Goal: Information Seeking & Learning: Learn about a topic

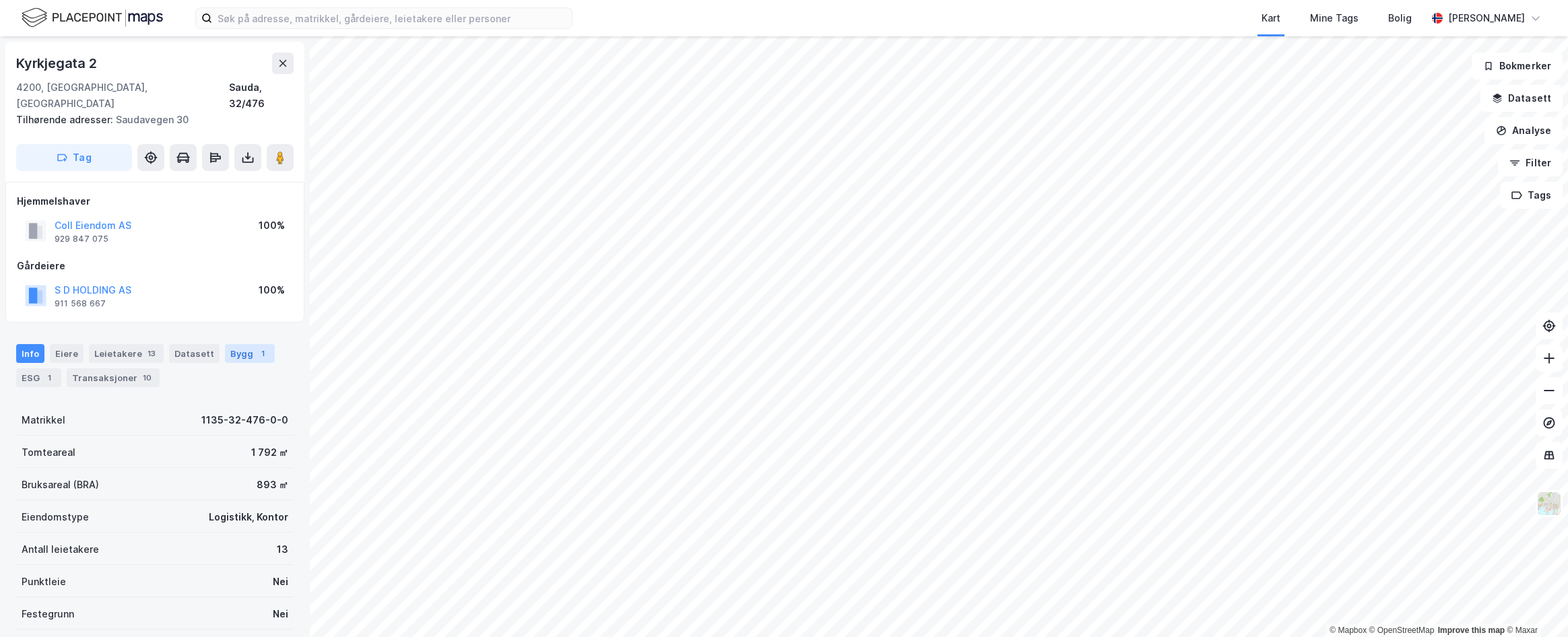
click at [234, 344] on div "Bygg 1" at bounding box center [249, 353] width 49 height 19
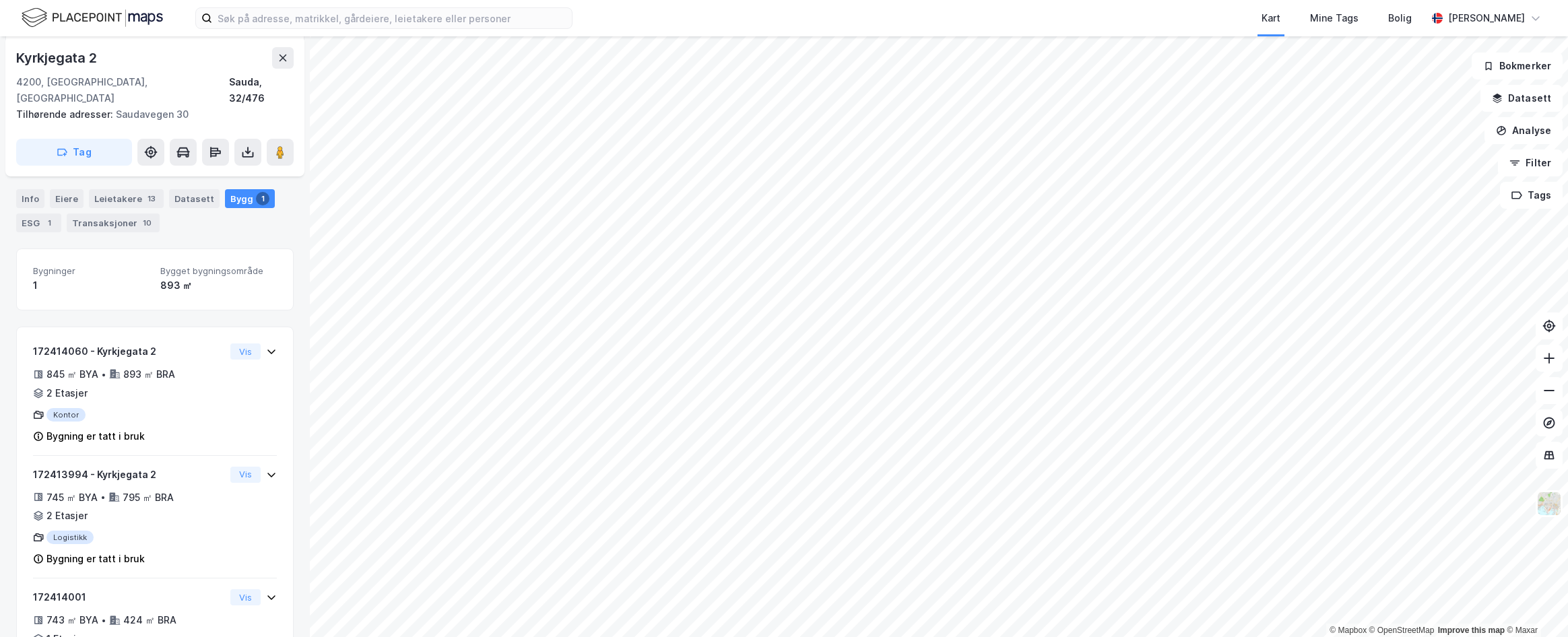
scroll to position [195, 0]
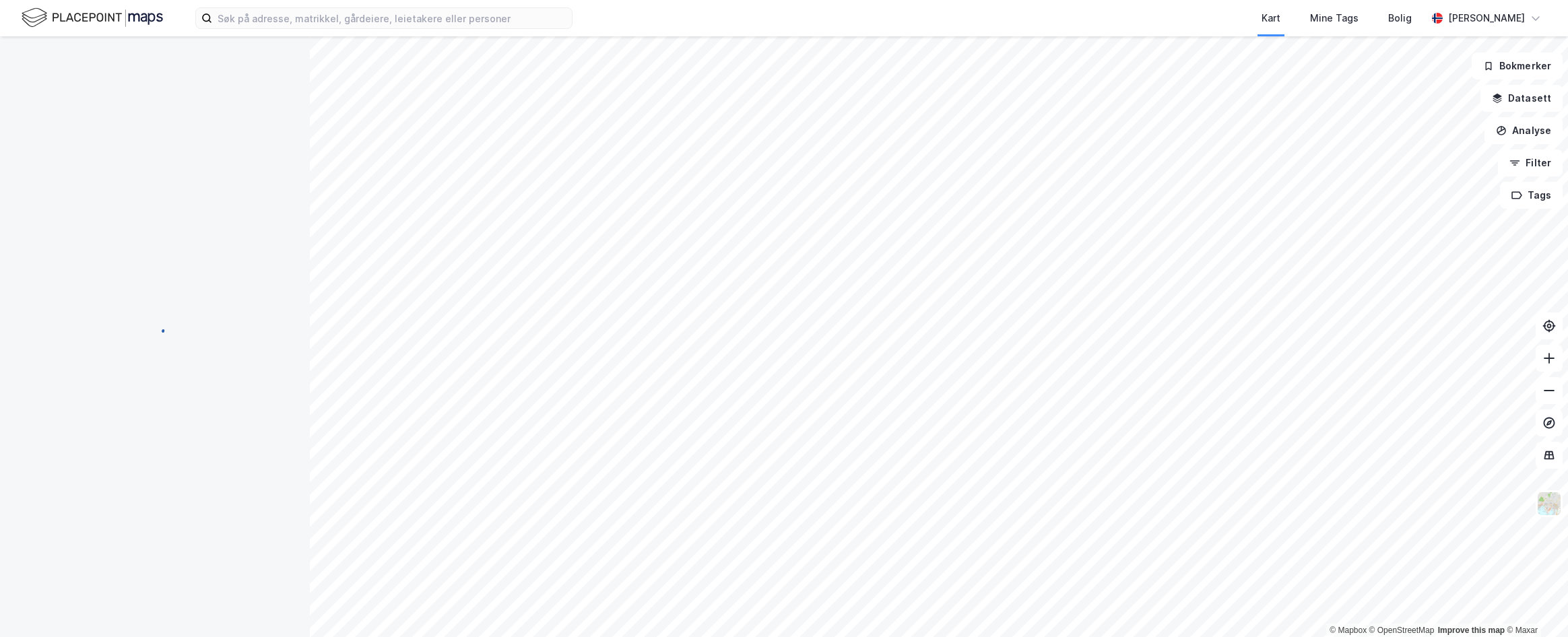
scroll to position [195, 0]
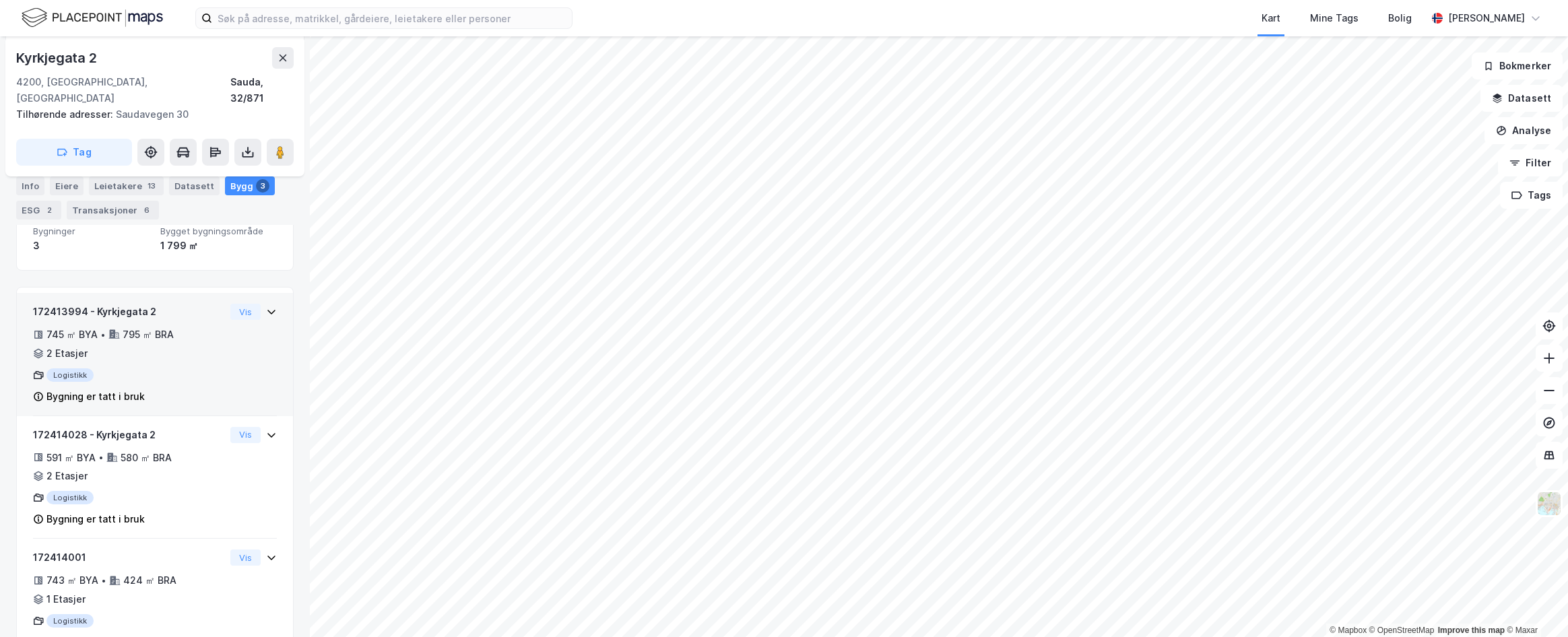
click at [266, 307] on icon at bounding box center [271, 312] width 11 height 11
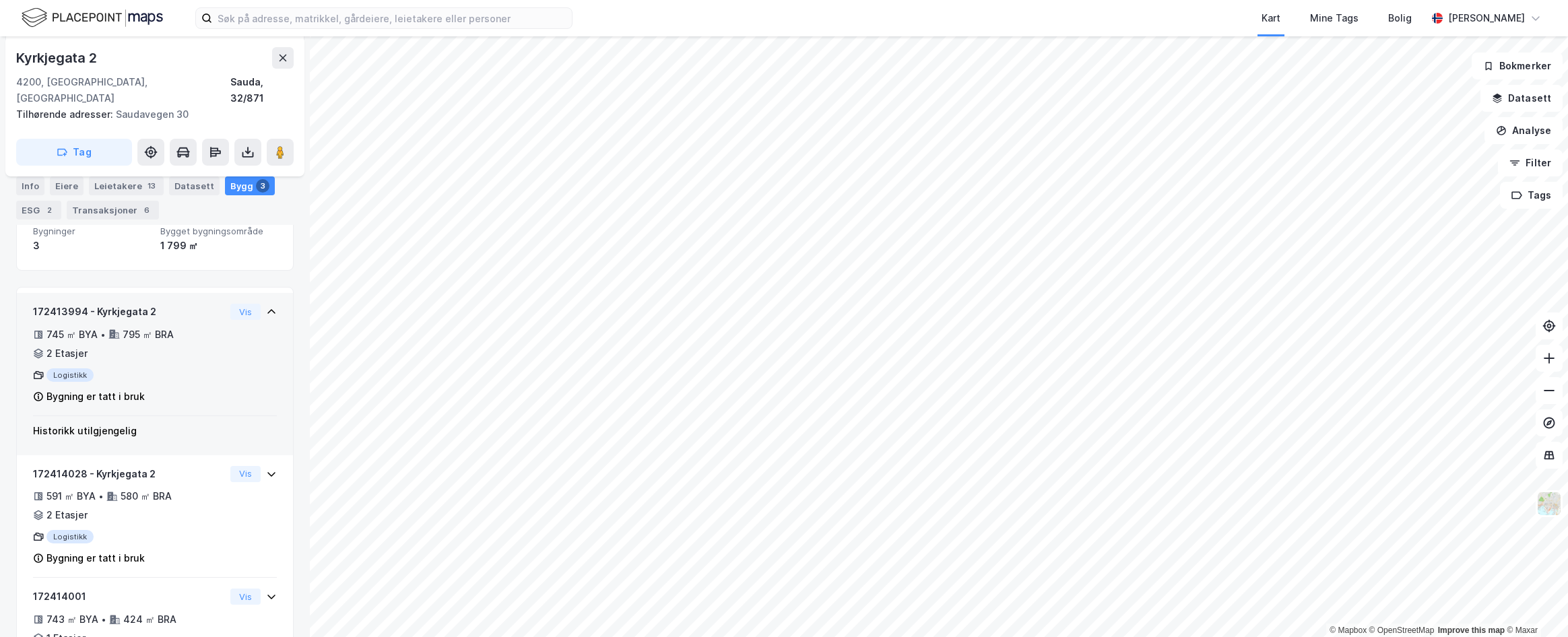
click at [266, 307] on icon at bounding box center [271, 312] width 11 height 11
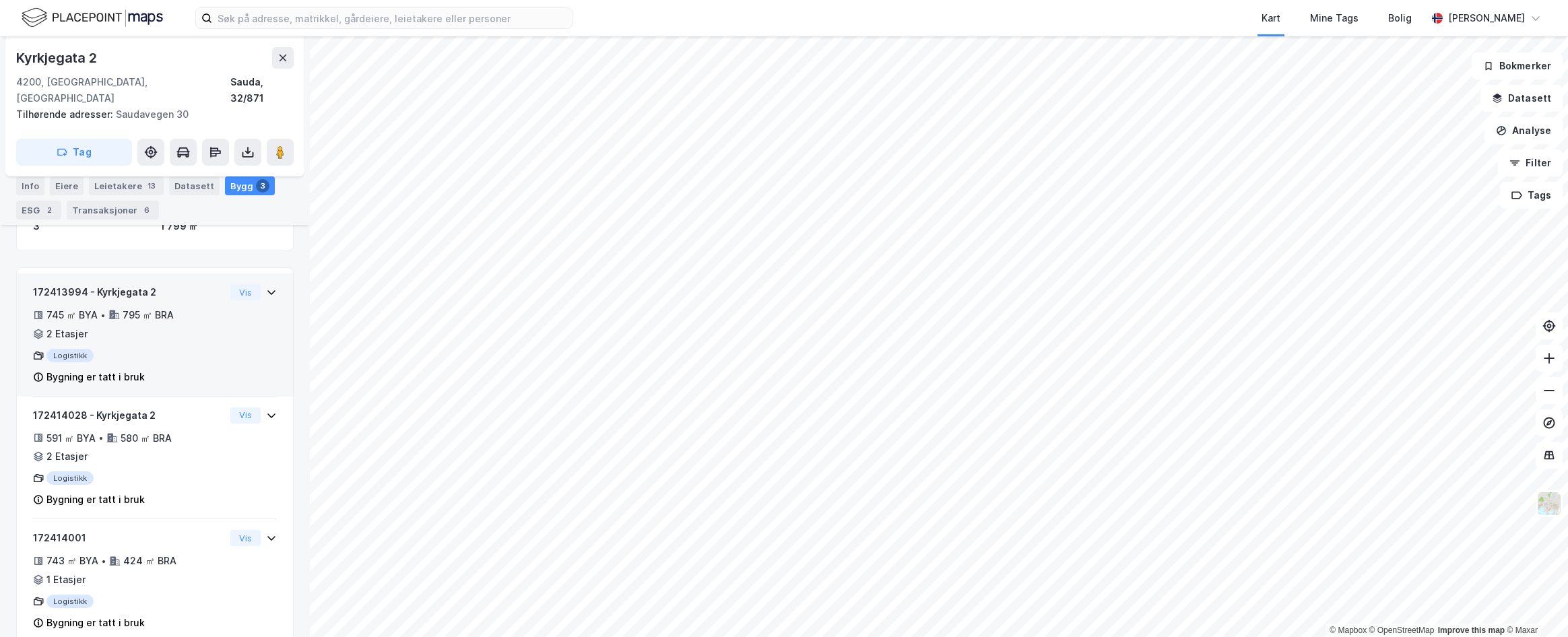
scroll to position [224, 0]
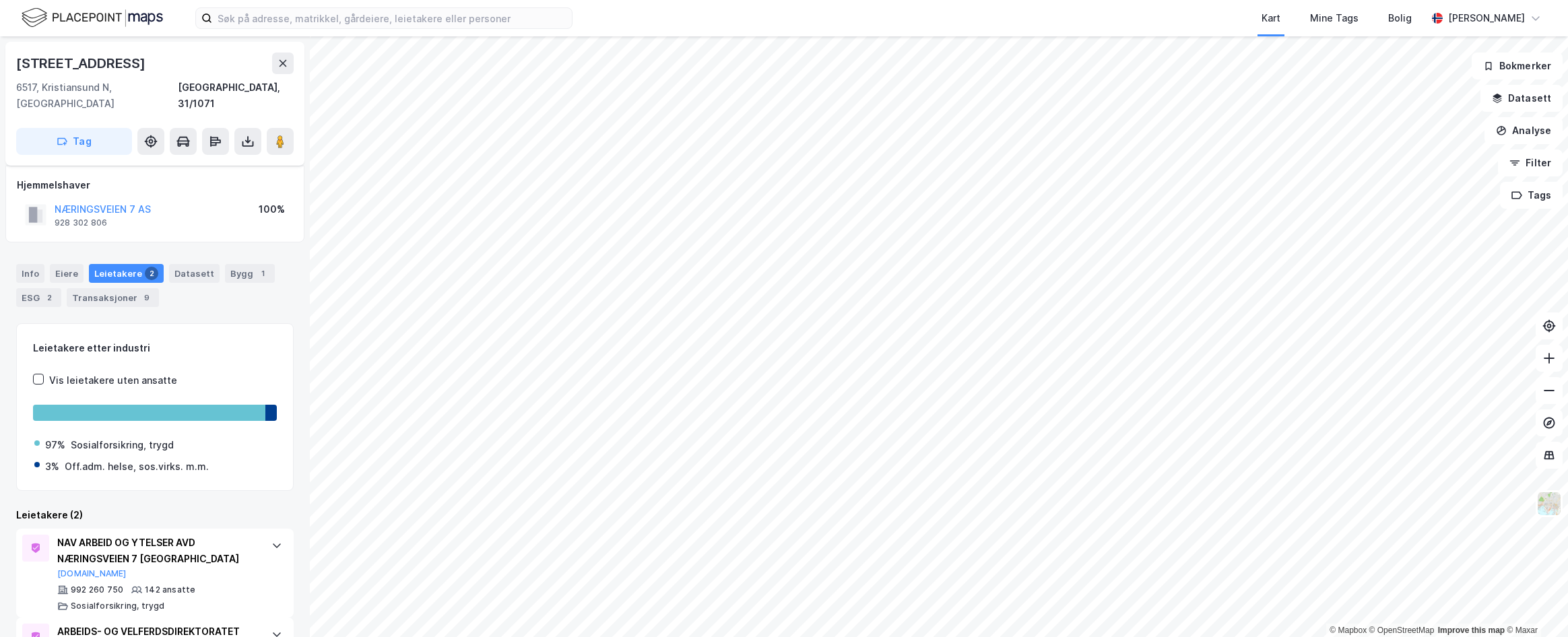
scroll to position [67, 0]
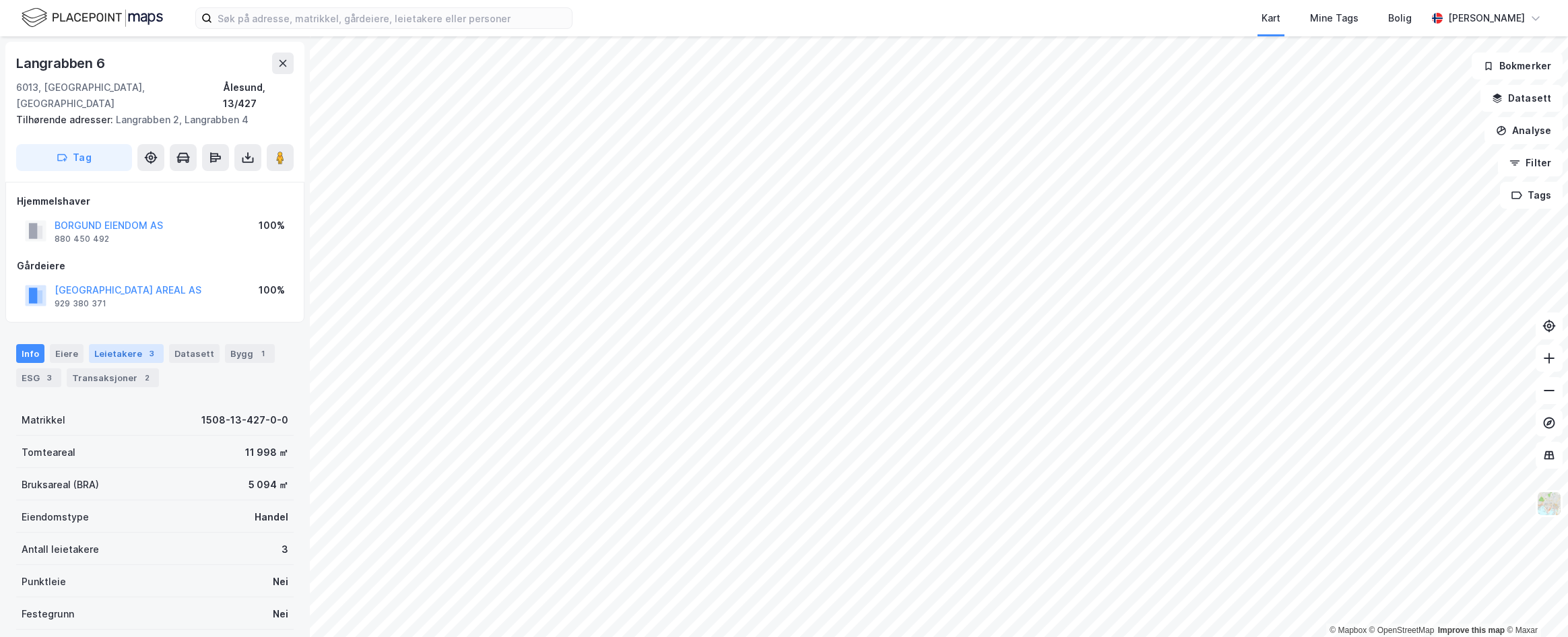
click at [144, 347] on div "3" at bounding box center [151, 354] width 14 height 14
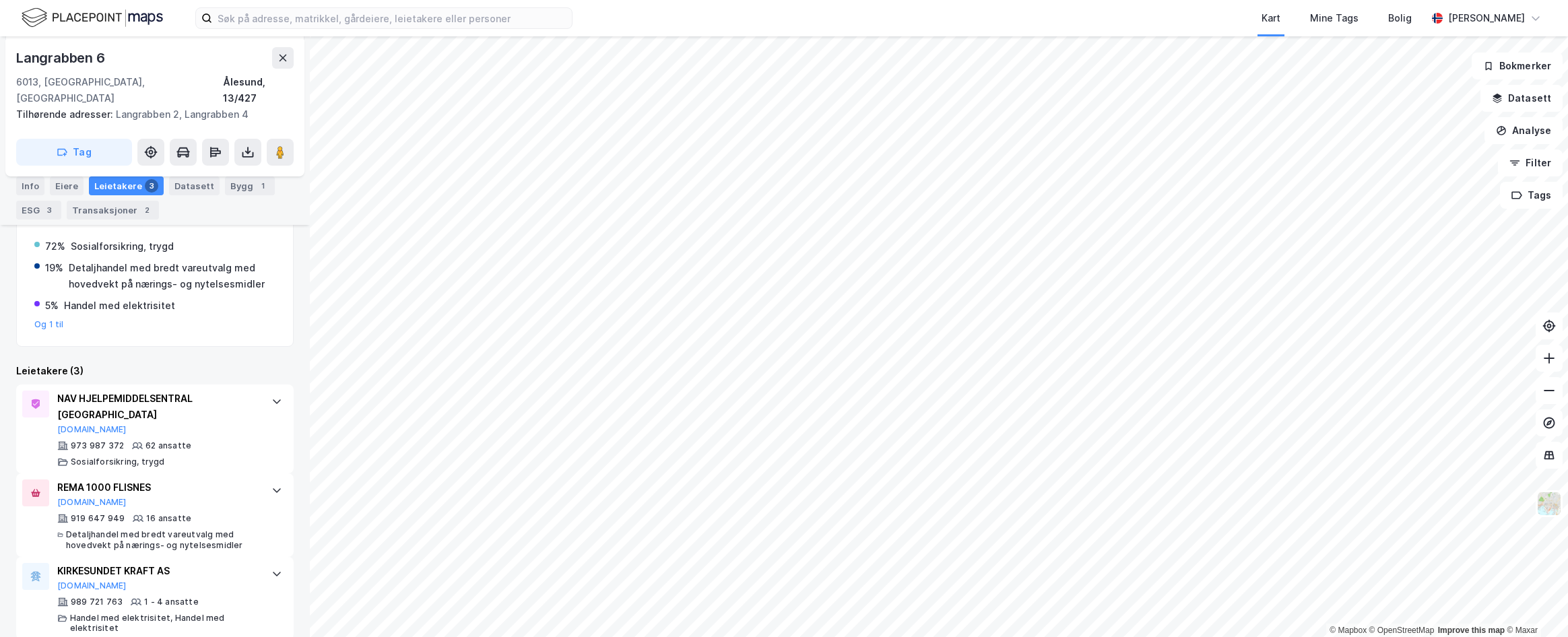
scroll to position [10, 0]
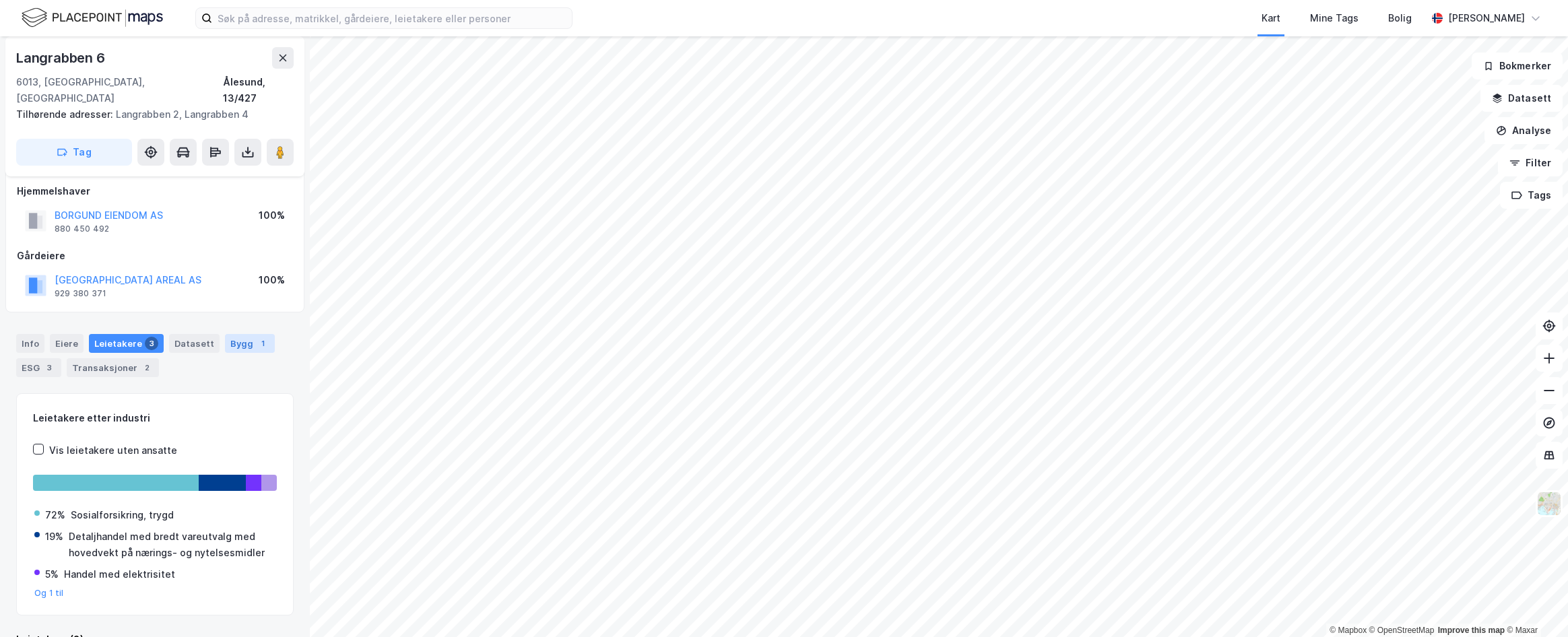
click at [256, 336] on div "1" at bounding box center [263, 343] width 14 height 14
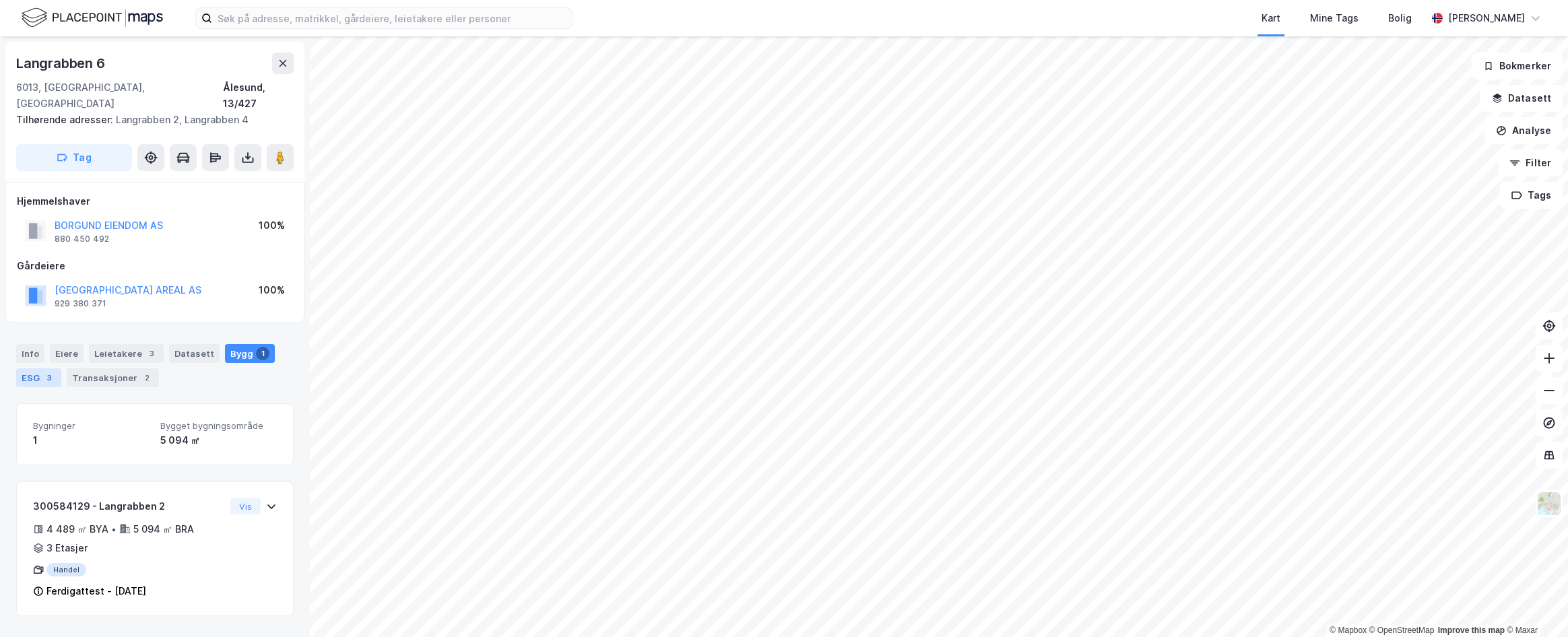
click at [31, 368] on div "ESG 3" at bounding box center [39, 377] width 46 height 19
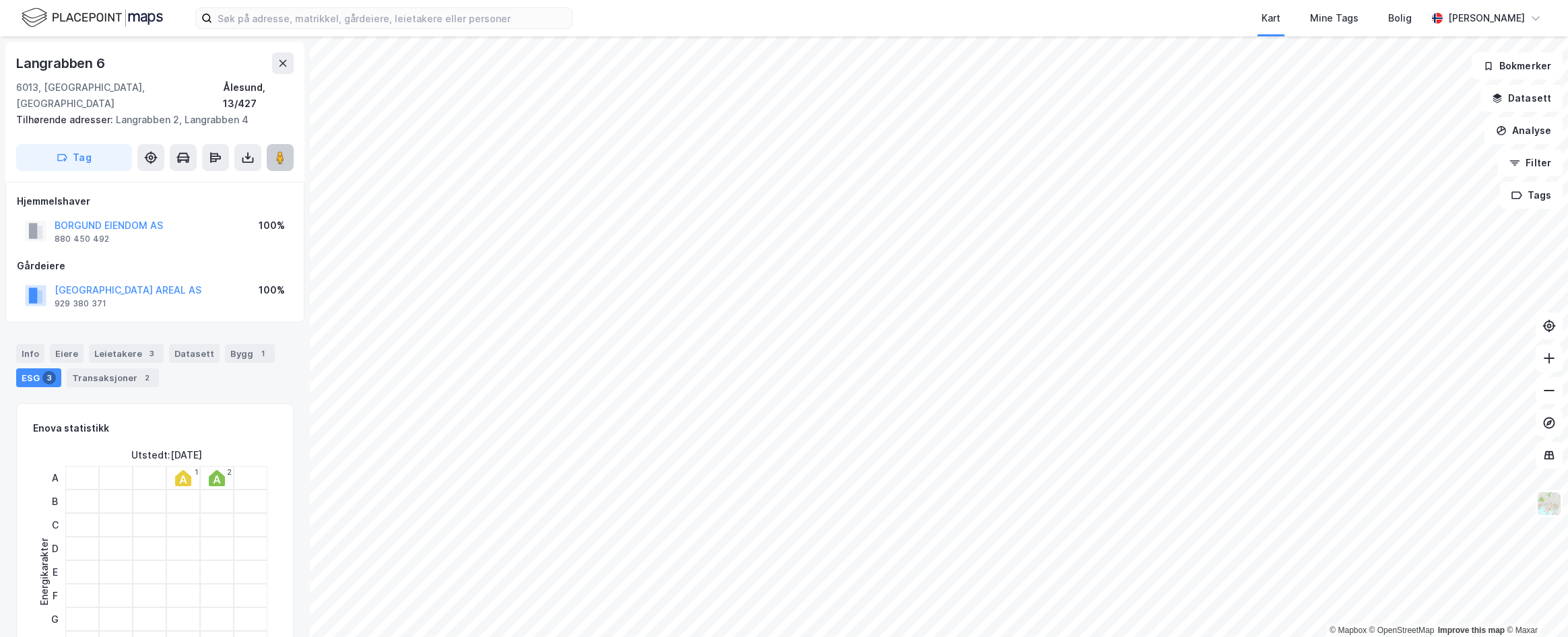
click at [286, 150] on icon at bounding box center [280, 157] width 14 height 14
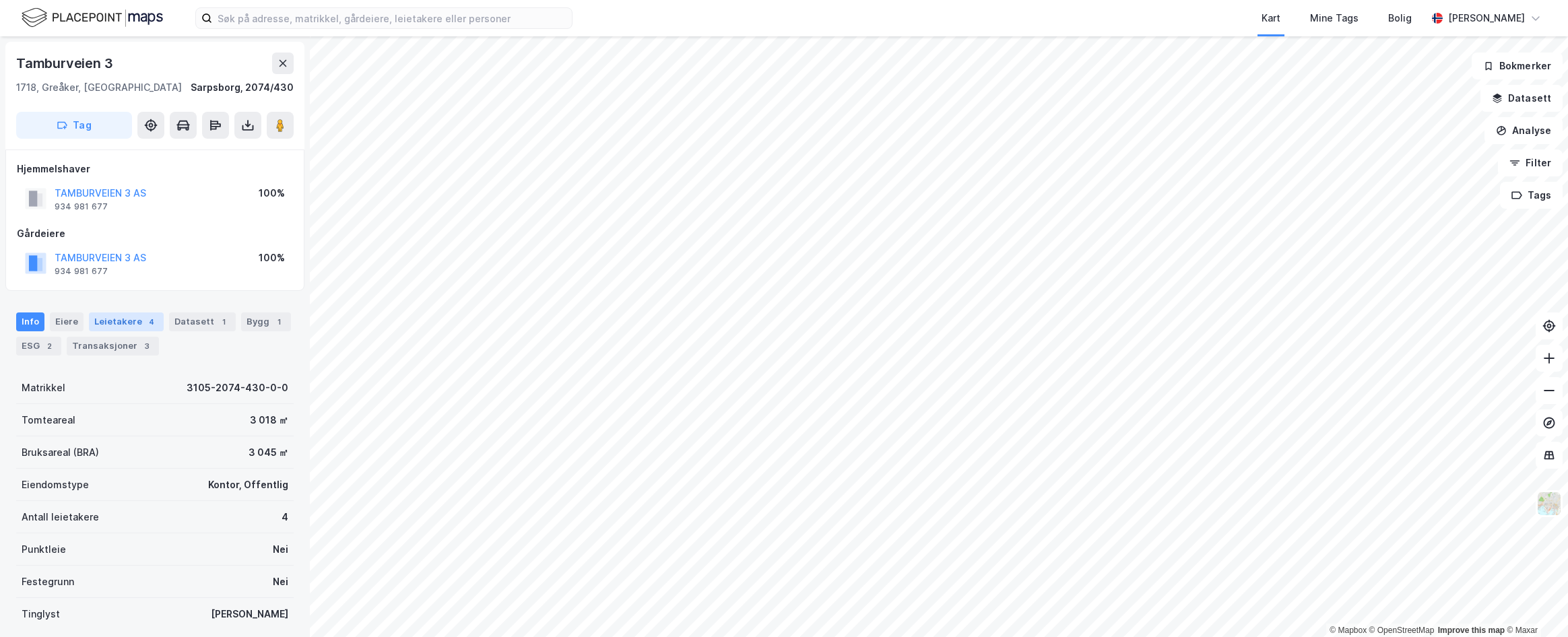
click at [124, 321] on div "Leietakere 4" at bounding box center [127, 321] width 75 height 19
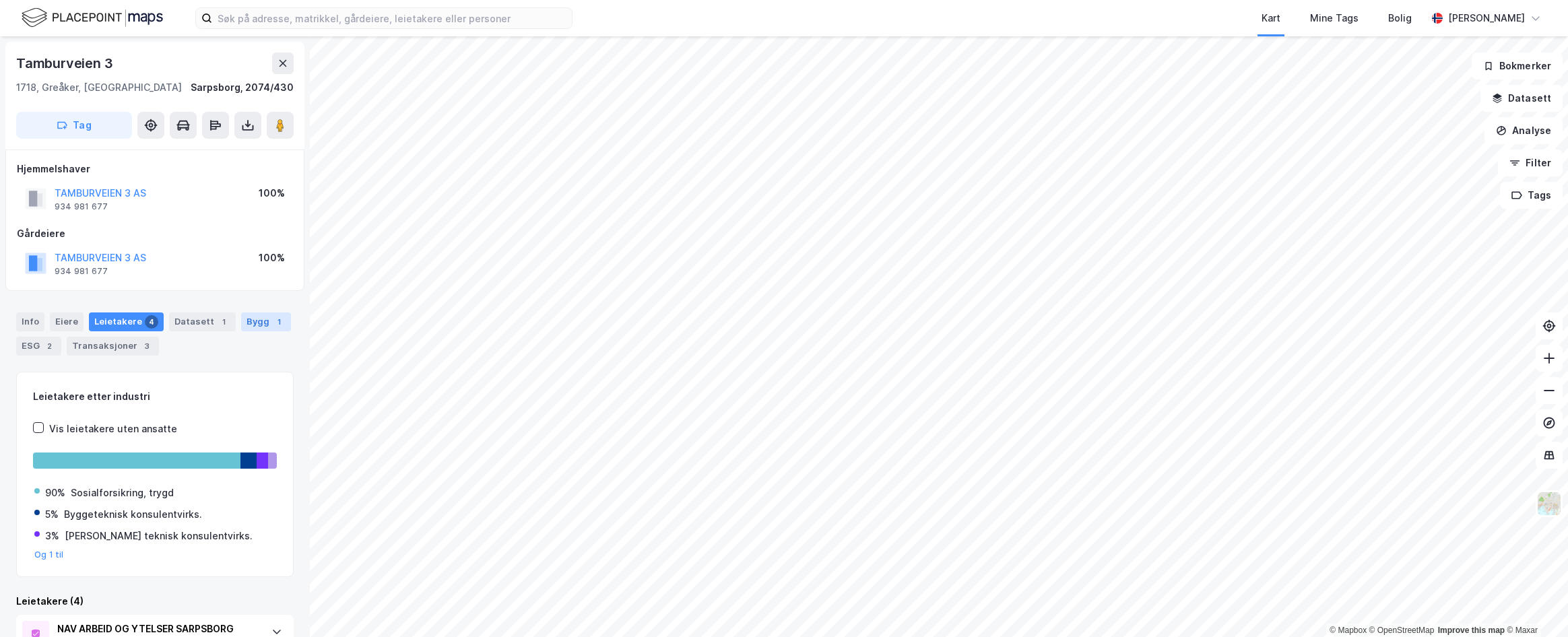
click at [244, 322] on div "Bygg 1" at bounding box center [266, 321] width 49 height 19
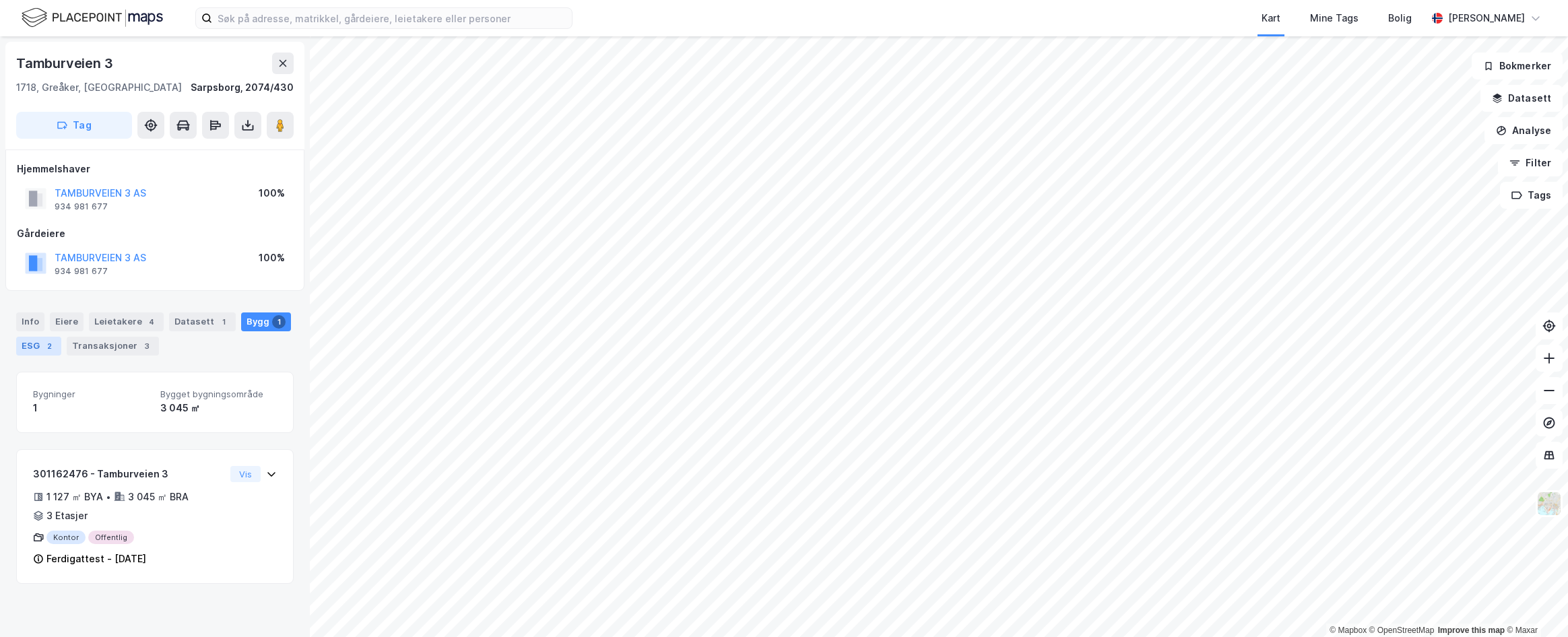
click at [43, 349] on div "2" at bounding box center [49, 346] width 14 height 14
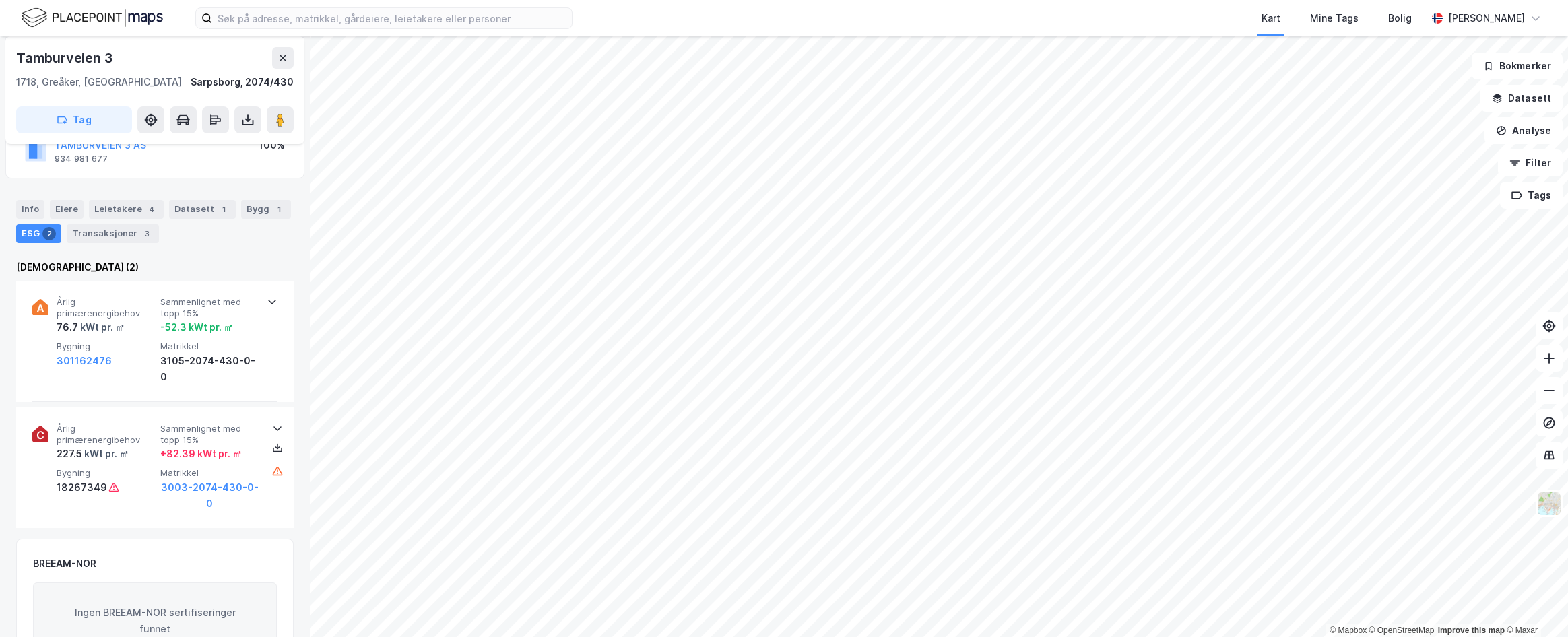
scroll to position [112, 0]
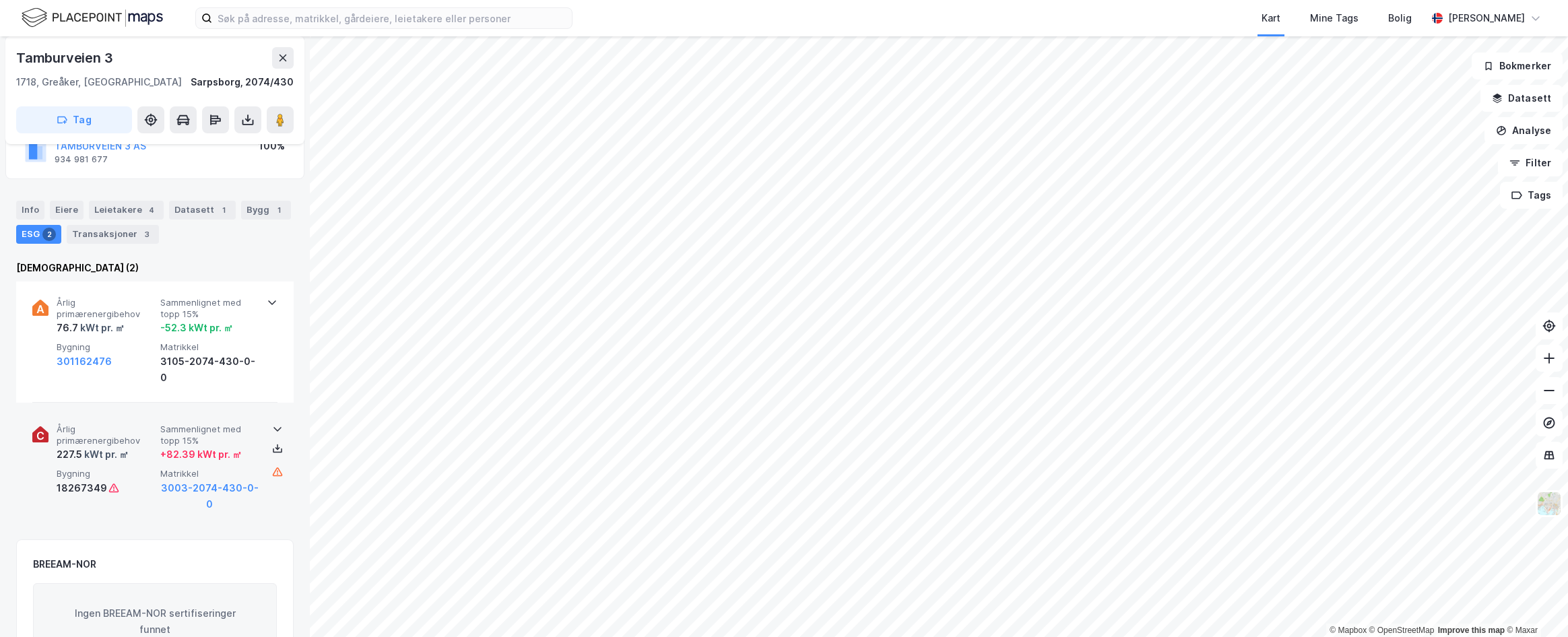
click at [273, 427] on icon at bounding box center [277, 429] width 8 height 5
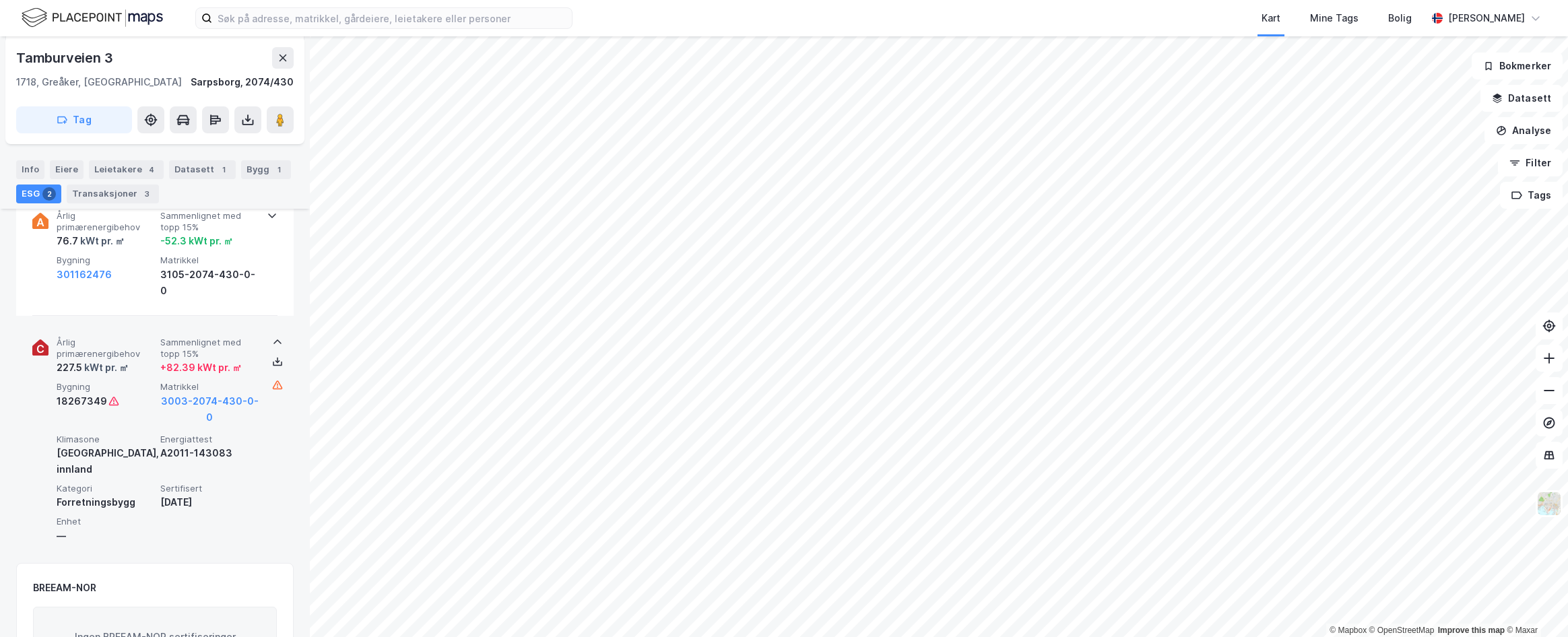
scroll to position [179, 0]
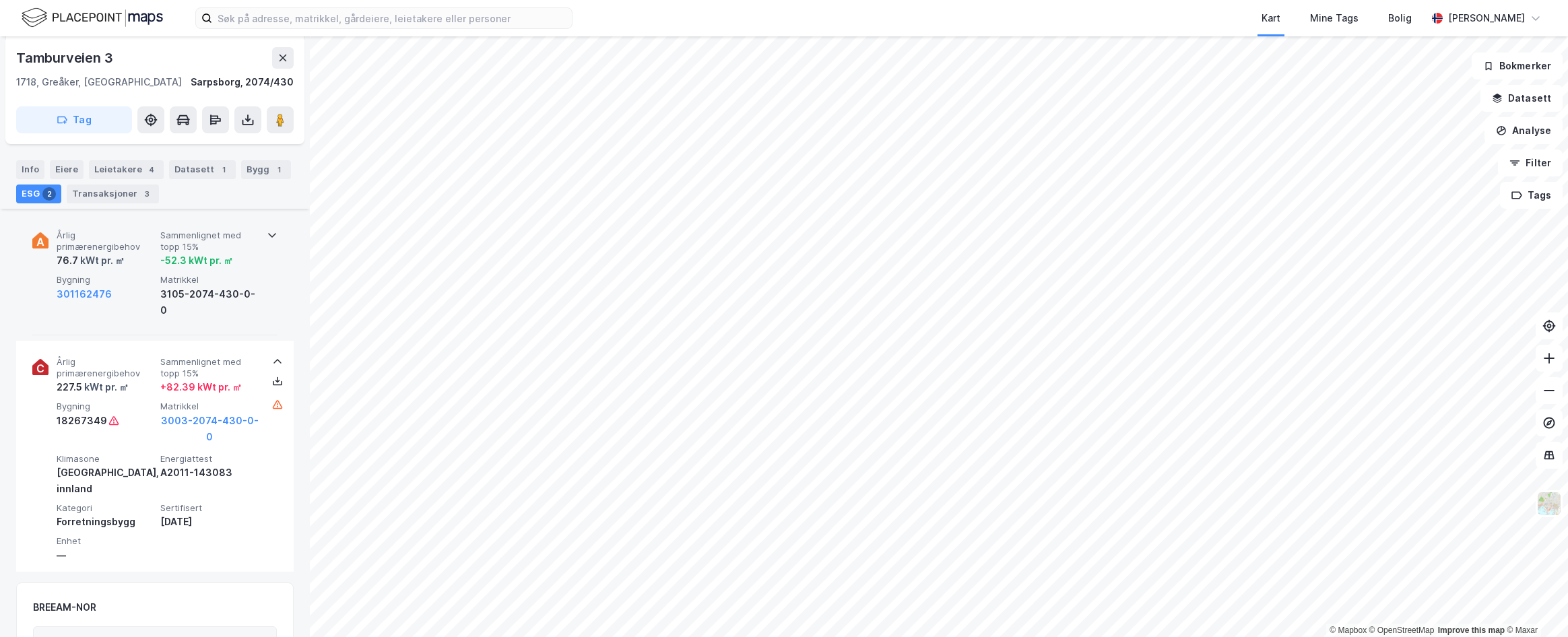
click at [271, 235] on icon at bounding box center [272, 234] width 11 height 11
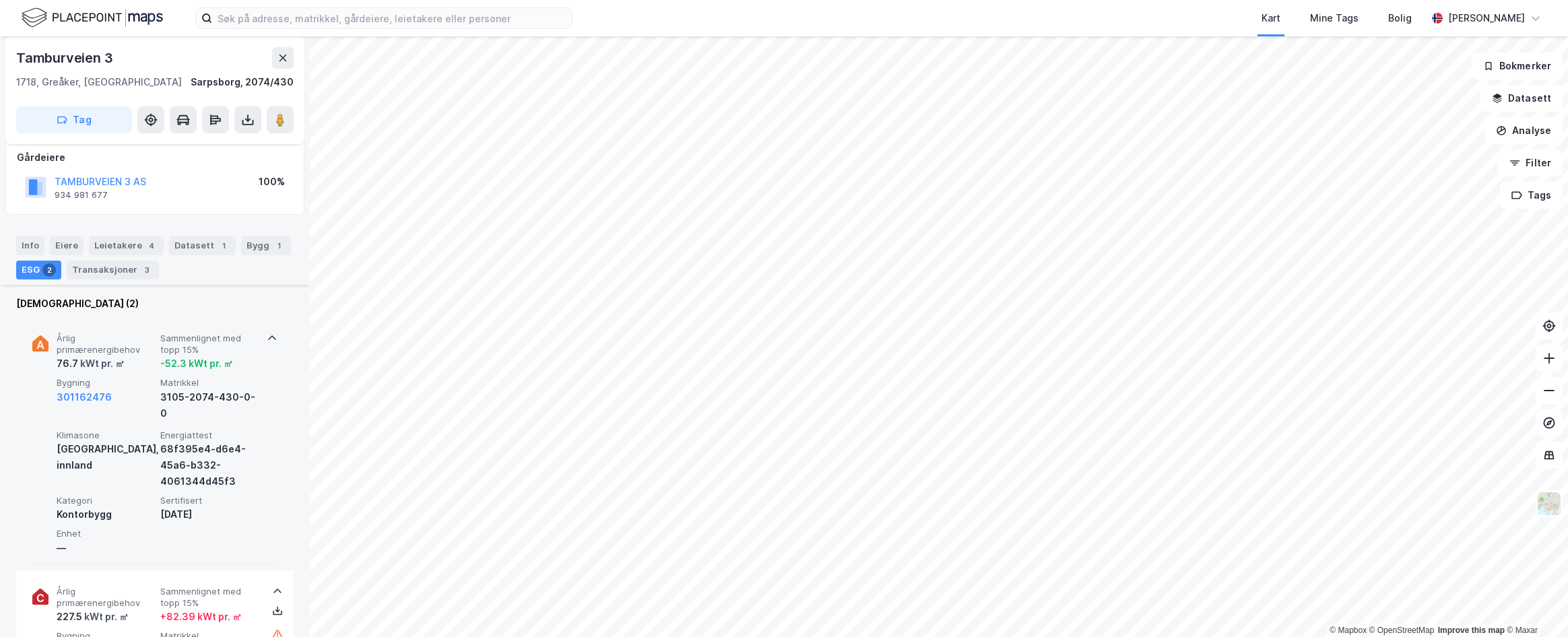
scroll to position [0, 0]
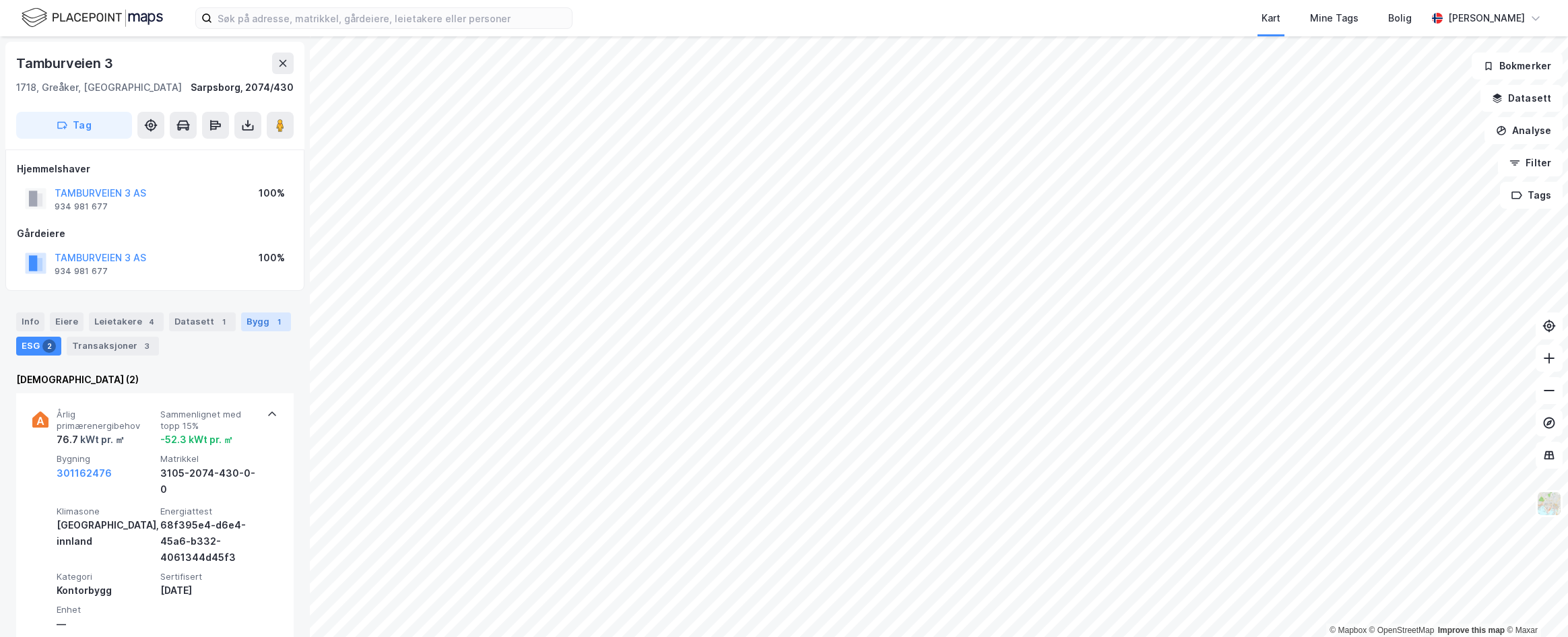
click at [251, 317] on div "Bygg 1" at bounding box center [266, 321] width 49 height 19
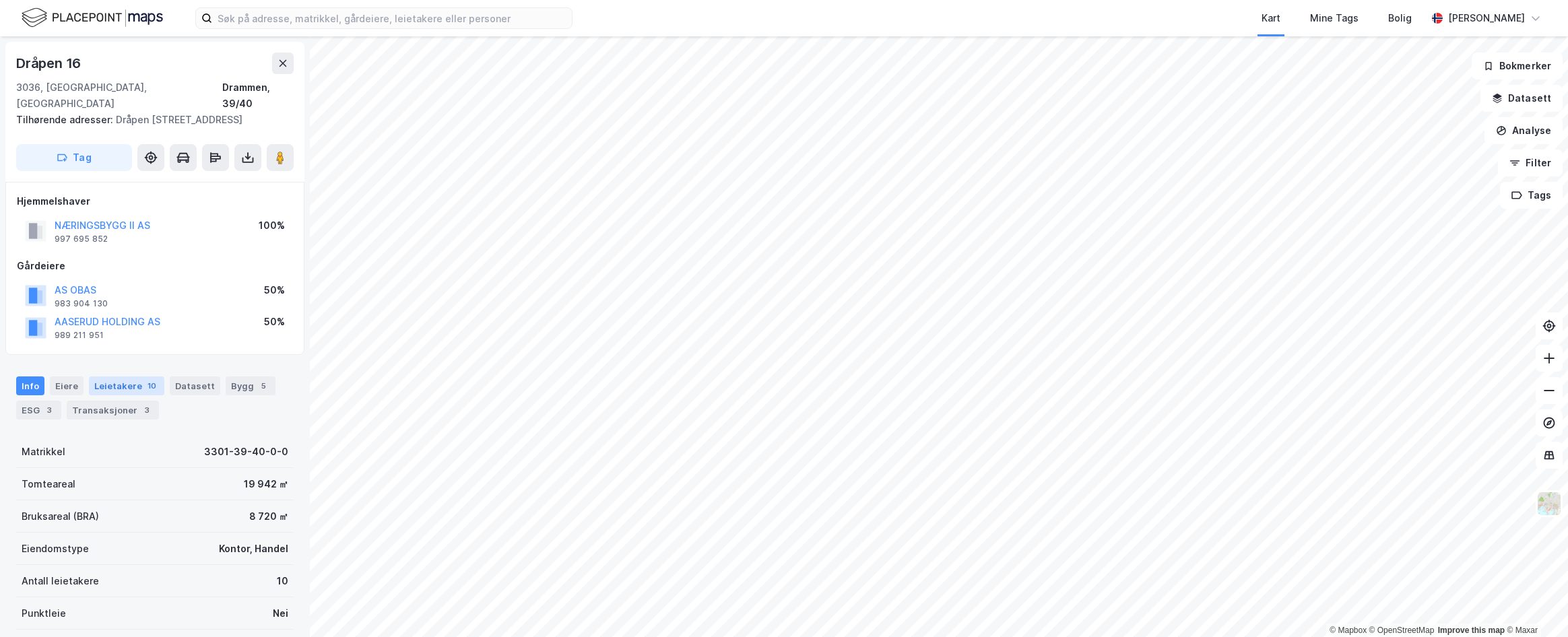
click at [111, 376] on div "Leietakere 10" at bounding box center [127, 385] width 75 height 19
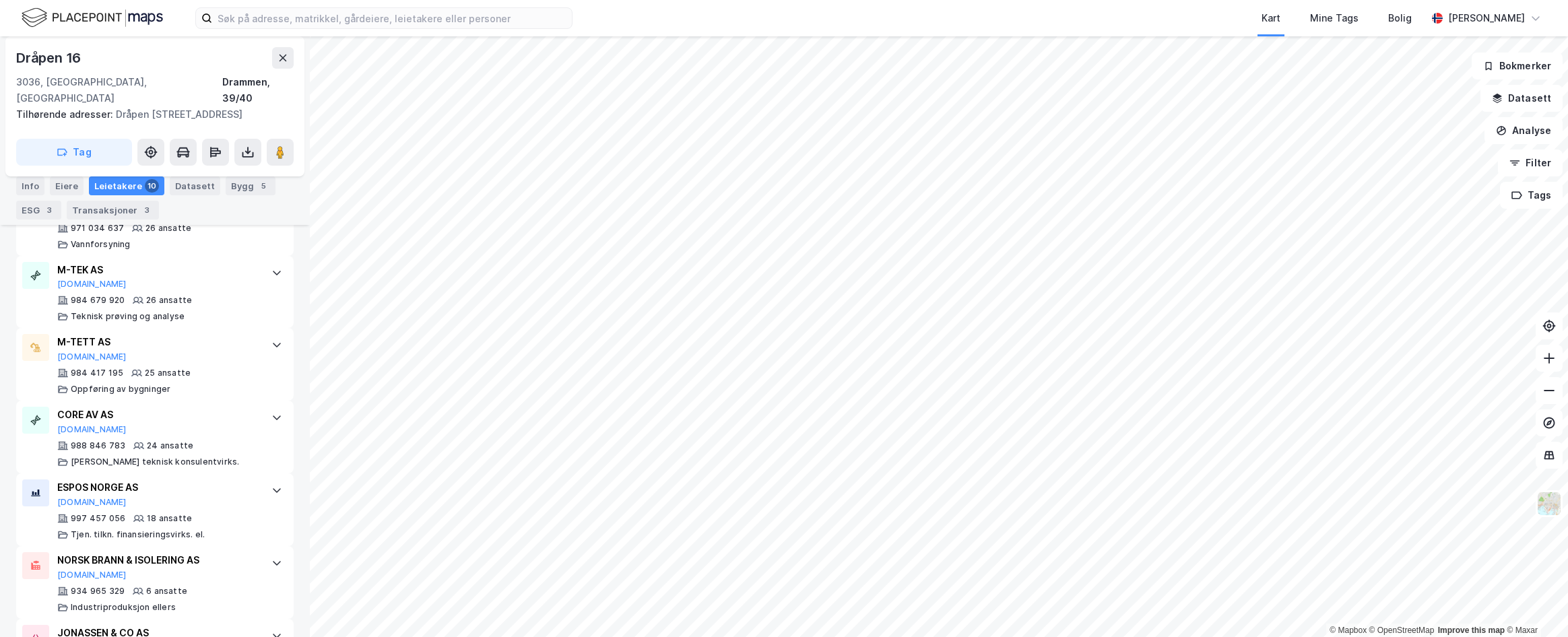
scroll to position [769, 0]
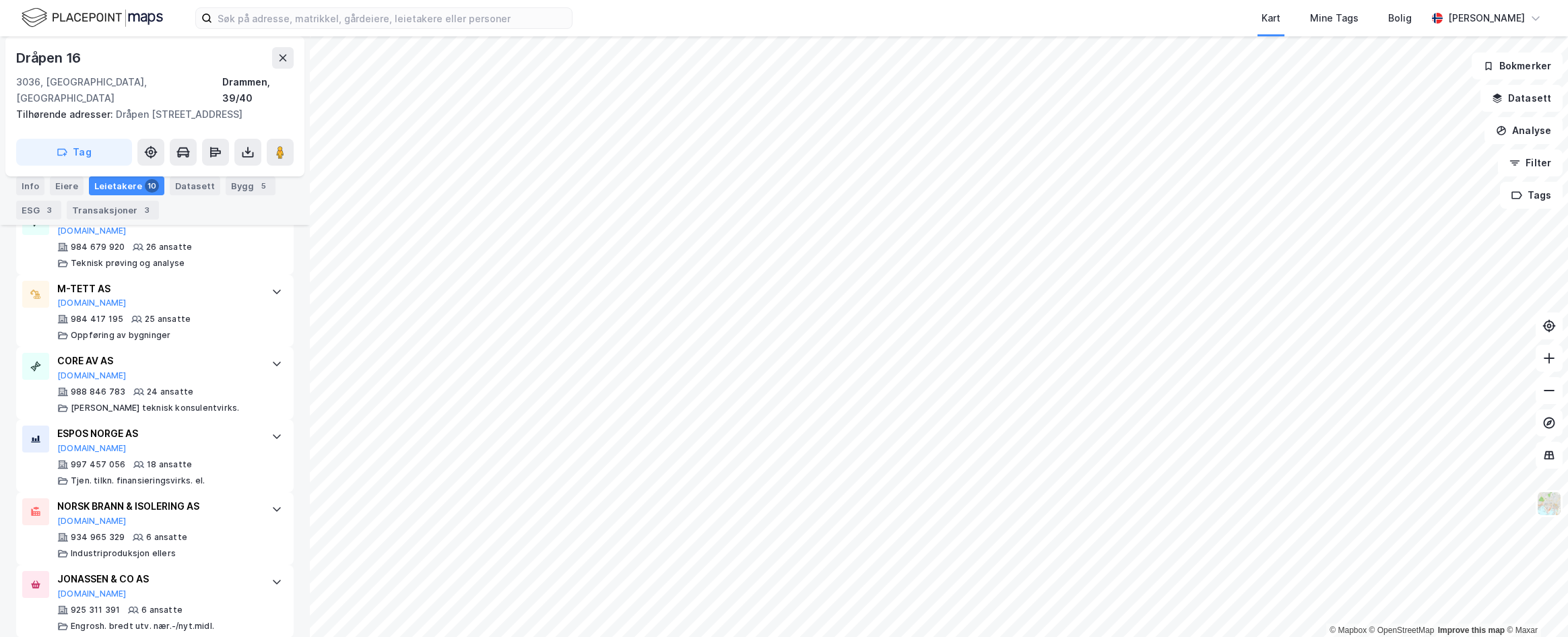
click at [48, 208] on div "3" at bounding box center [49, 211] width 14 height 14
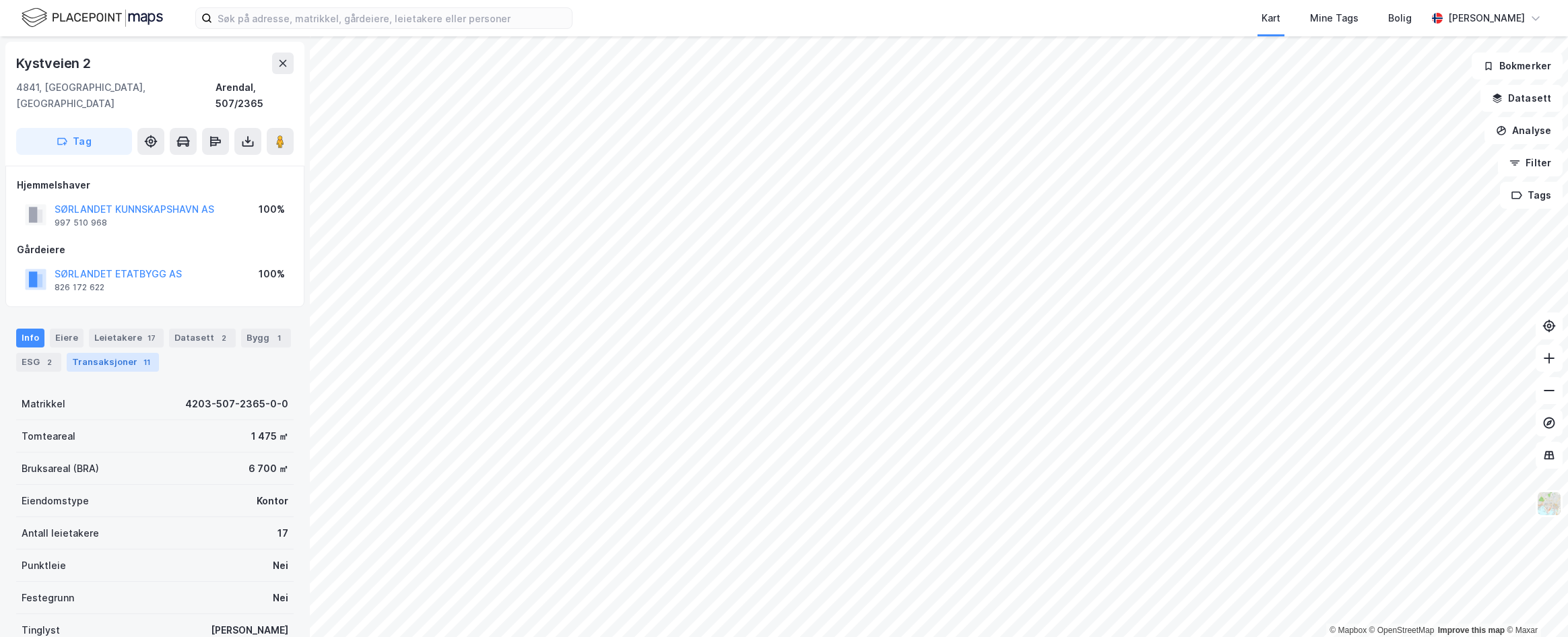
drag, startPoint x: 117, startPoint y: 318, endPoint x: 111, endPoint y: 336, distance: 19.0
click at [117, 328] on div "Leietakere 17" at bounding box center [127, 337] width 75 height 19
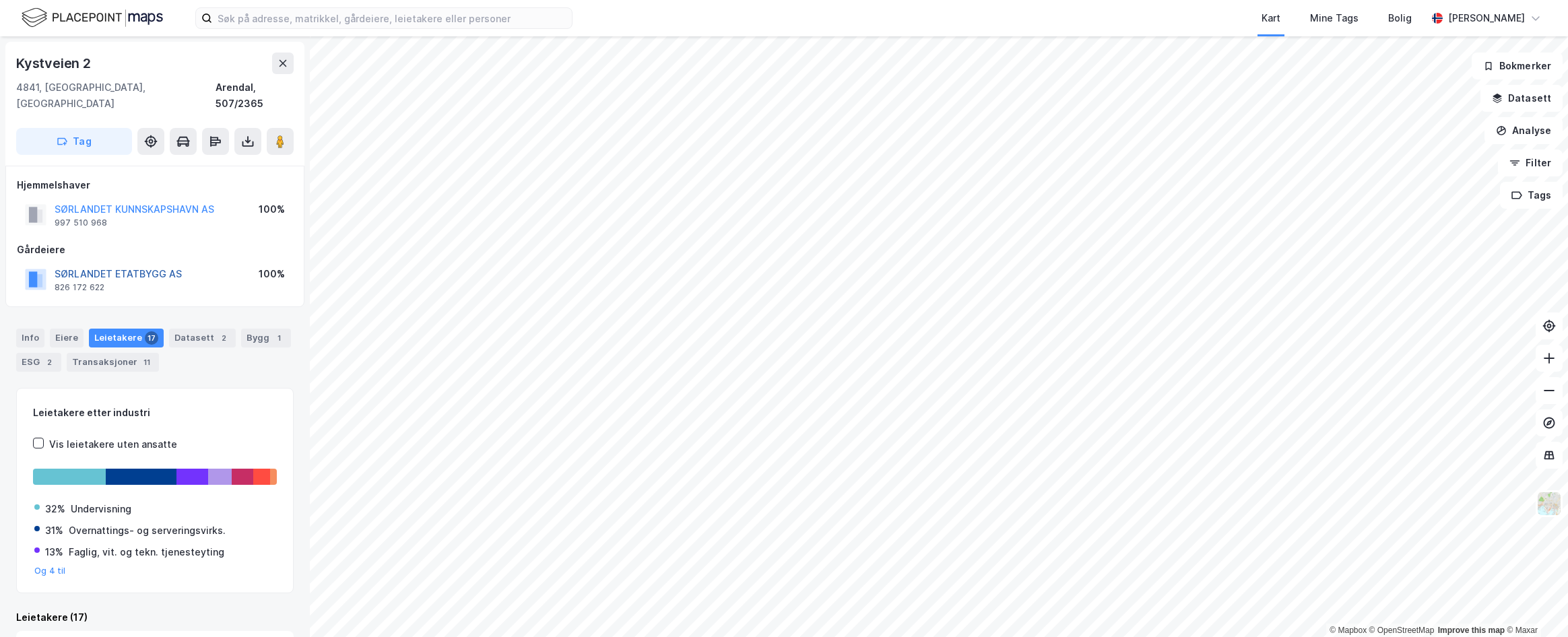
click at [0, 0] on button "SØRLANDET ETATBYGG AS" at bounding box center [0, 0] width 0 height 0
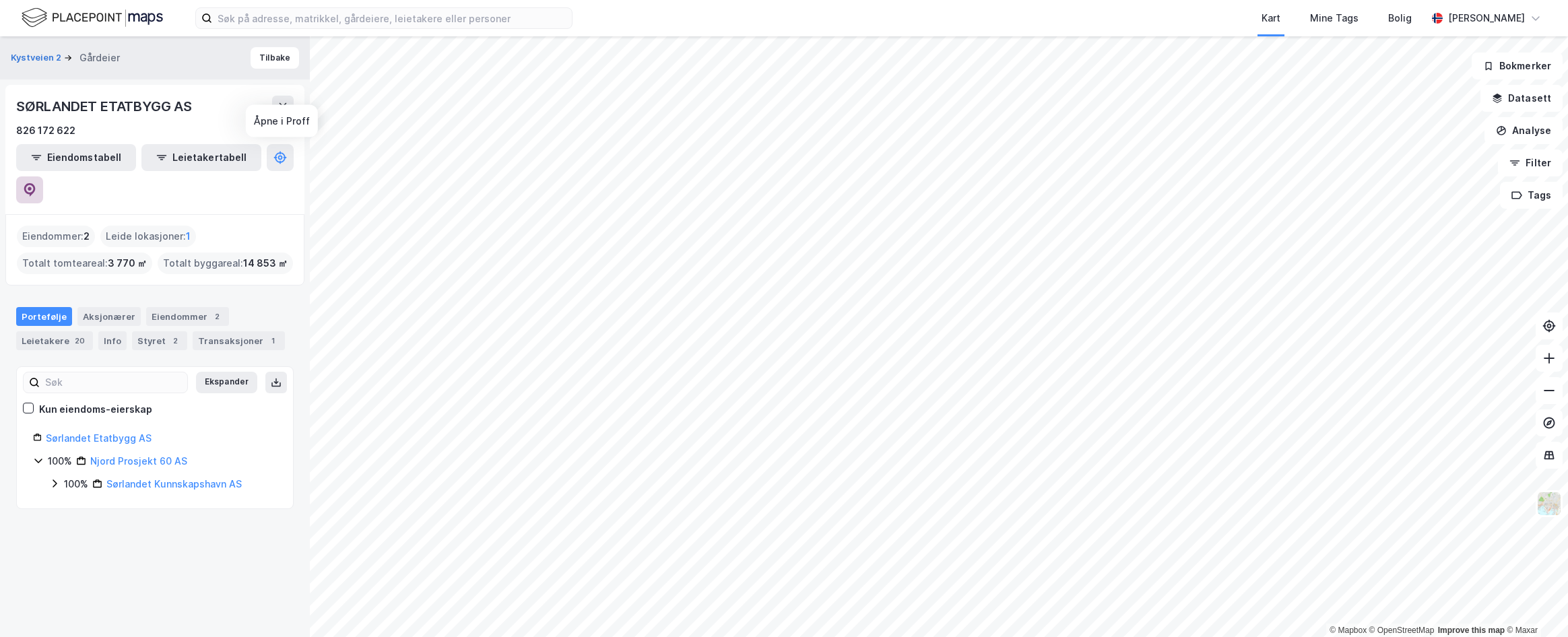
click at [36, 183] on icon at bounding box center [31, 190] width 12 height 14
